Goal: Find specific page/section: Find specific page/section

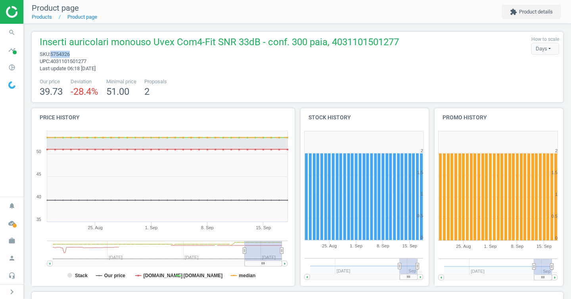
drag, startPoint x: 78, startPoint y: 57, endPoint x: 52, endPoint y: 56, distance: 25.4
click at [52, 56] on span "sku : 5754326" at bounding box center [219, 54] width 359 height 7
copy span "5754326"
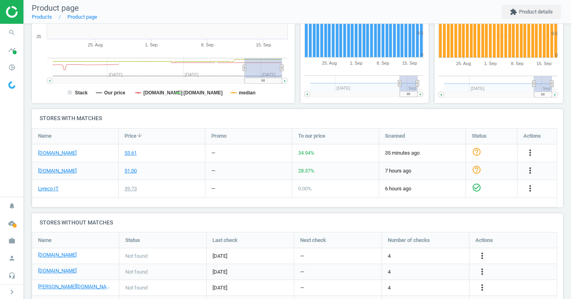
scroll to position [215, 0]
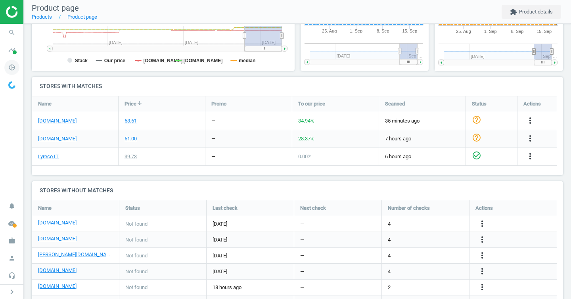
click at [8, 67] on icon "pie_chart_outlined" at bounding box center [11, 67] width 15 height 15
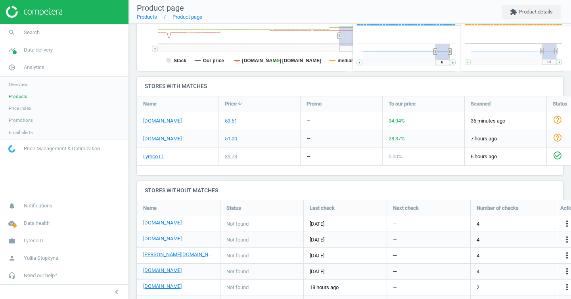
scroll to position [4, 4]
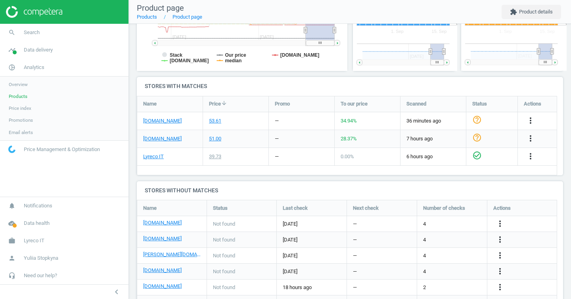
click at [21, 97] on span "Products" at bounding box center [18, 96] width 19 height 6
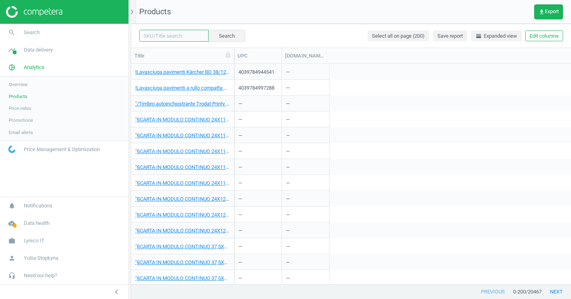
click at [163, 36] on input "text" at bounding box center [173, 36] width 69 height 12
paste input "5754326"
type input "5754326"
click at [212, 31] on button "Search" at bounding box center [226, 36] width 37 height 12
